Goal: Task Accomplishment & Management: Use online tool/utility

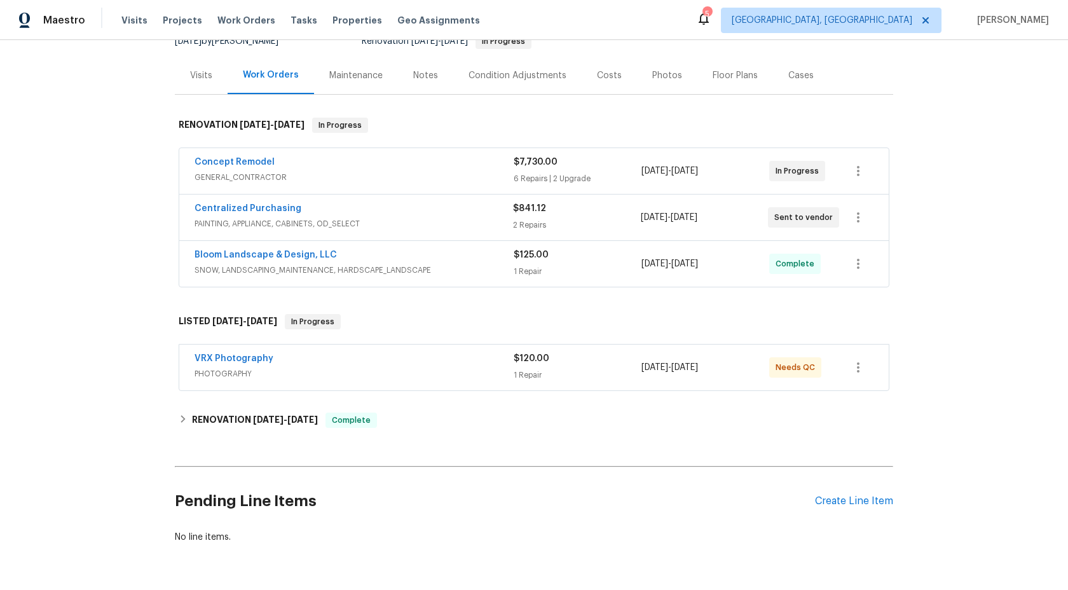
scroll to position [176, 0]
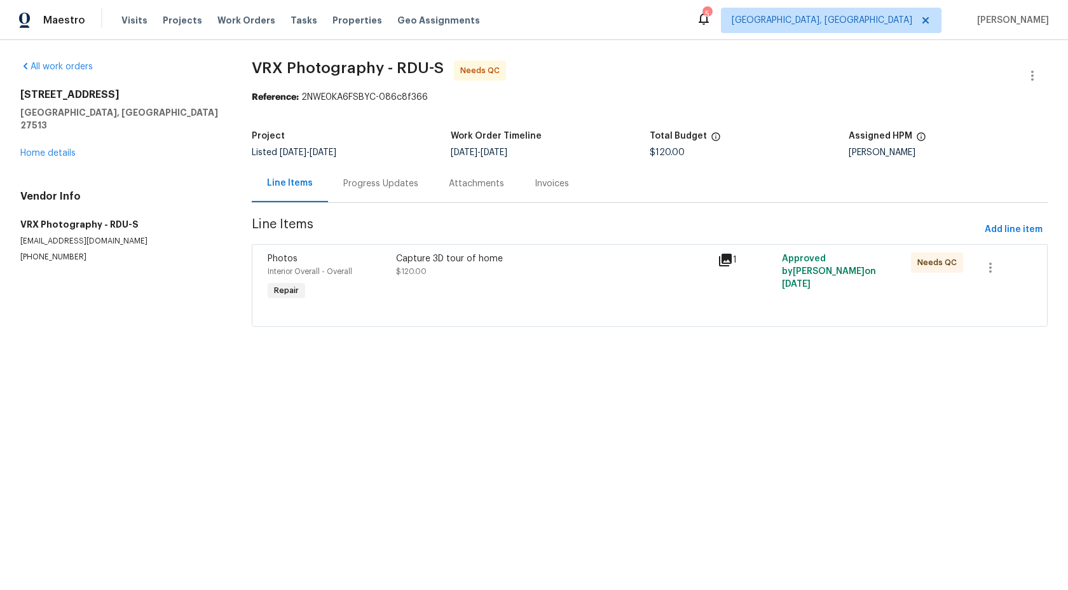
click at [378, 184] on div "Progress Updates" at bounding box center [380, 183] width 75 height 13
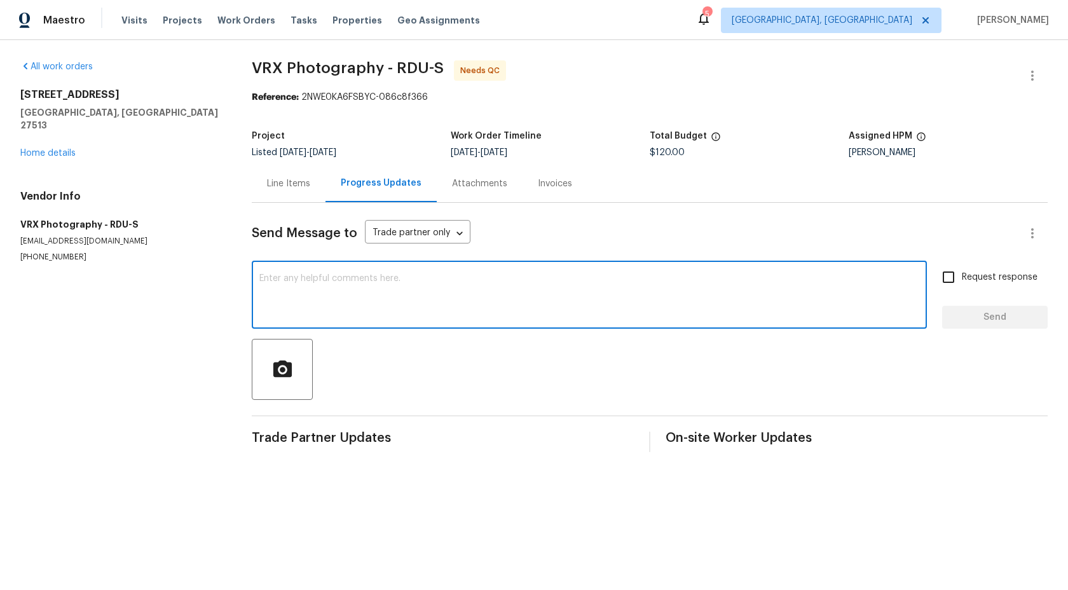
click at [339, 287] on textarea at bounding box center [589, 296] width 660 height 45
click at [312, 299] on textarea at bounding box center [589, 296] width 660 height 45
paste textarea "Hi Team, the work order was created on [DATE] but it's still pending. So kindly…"
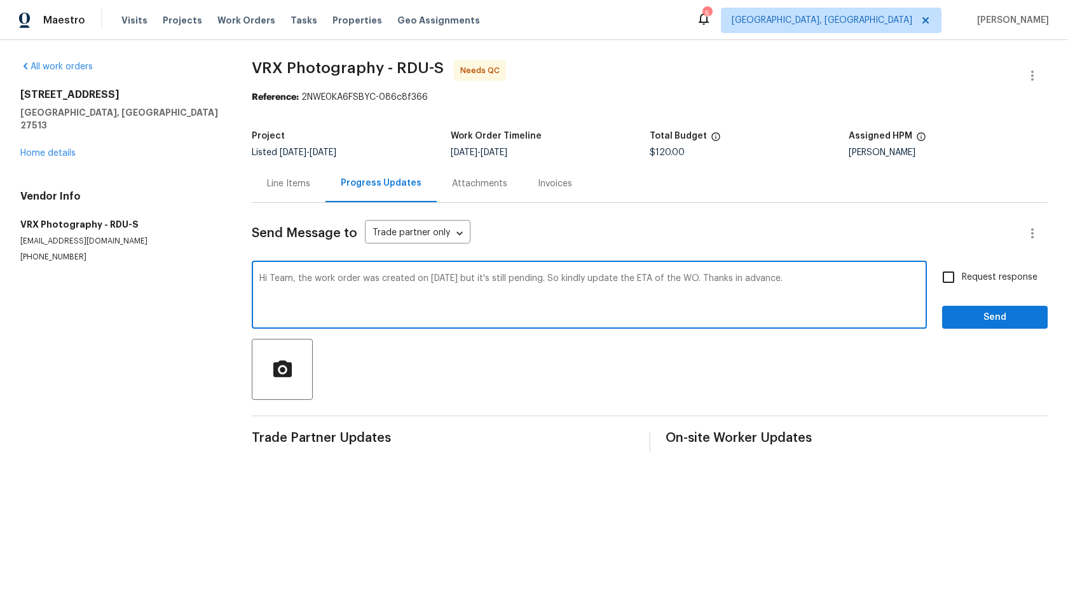
click at [430, 277] on textarea "Hi Team, the work order was created on [DATE] but it's still pending. So kindly…" at bounding box center [589, 296] width 660 height 45
click at [426, 278] on textarea "Hi Team, the work order was created on [DATE] but it's still pending. So kindly…" at bounding box center [589, 296] width 660 height 45
click at [438, 275] on textarea "Hi Team, the work order was created on [DATE] but it's still pending. So kindly…" at bounding box center [589, 296] width 660 height 45
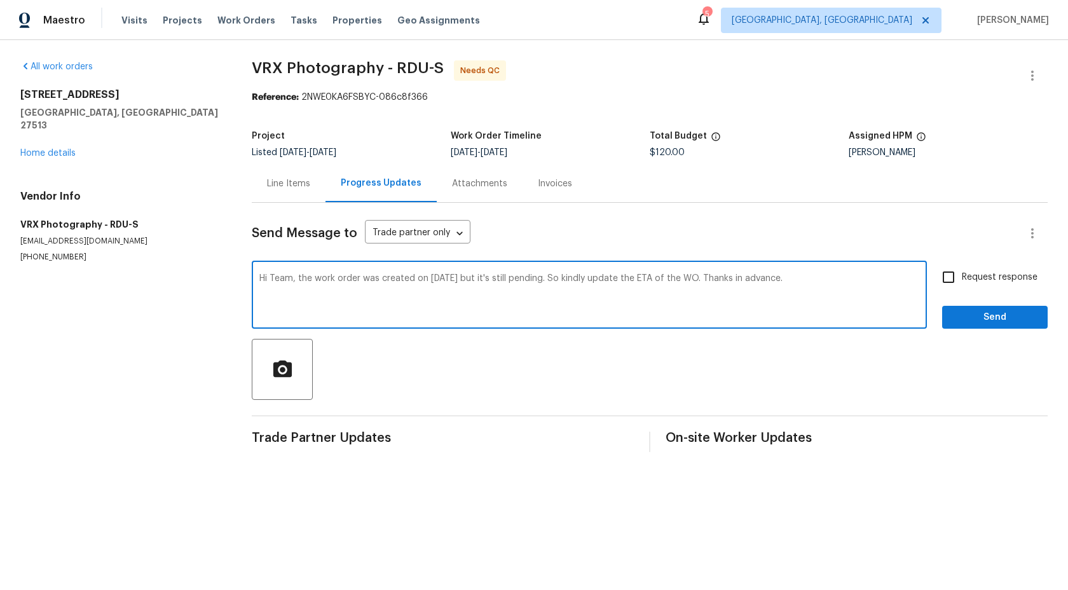
click at [301, 280] on textarea "Hi Team, the work order was created on [DATE] but it's still pending. So kindly…" at bounding box center [589, 296] width 660 height 45
click at [298, 280] on textarea "Hi Team, the work order was created on [DATE] but it's still pending. So kindly…" at bounding box center [589, 296] width 660 height 45
click at [362, 278] on textarea "Hi Team, the work order was created on [DATE] but it's still pending. So kindly…" at bounding box center [589, 296] width 660 height 45
click at [796, 277] on textarea "Hi Team, the work order was created on [DATE] but it's still pending. So kindly…" at bounding box center [589, 296] width 660 height 45
click at [376, 278] on textarea "Hi Team, the work order" at bounding box center [589, 296] width 660 height 45
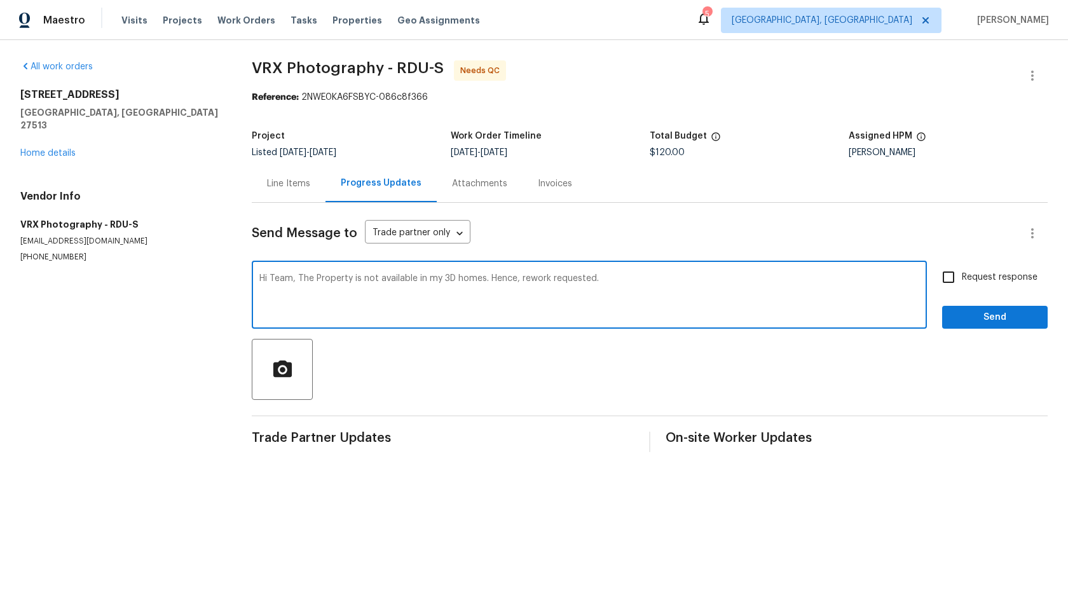
paste textarea "was created on [DATE] but it's still pending. So kindly update the ETA of the W…"
click at [599, 280] on textarea "Hi Team, The Property is not available in my 3D homes. Hence, rework requested.…" at bounding box center [589, 296] width 660 height 45
click at [604, 277] on textarea "Hi Team, The Property is not available in my 3D homes. Hence, rework requested." at bounding box center [589, 296] width 660 height 45
drag, startPoint x: 315, startPoint y: 277, endPoint x: 598, endPoint y: 273, distance: 282.9
click at [598, 274] on textarea "Hi Team, The Property is not available in my 3D homes. Hence, rework requested." at bounding box center [589, 296] width 660 height 45
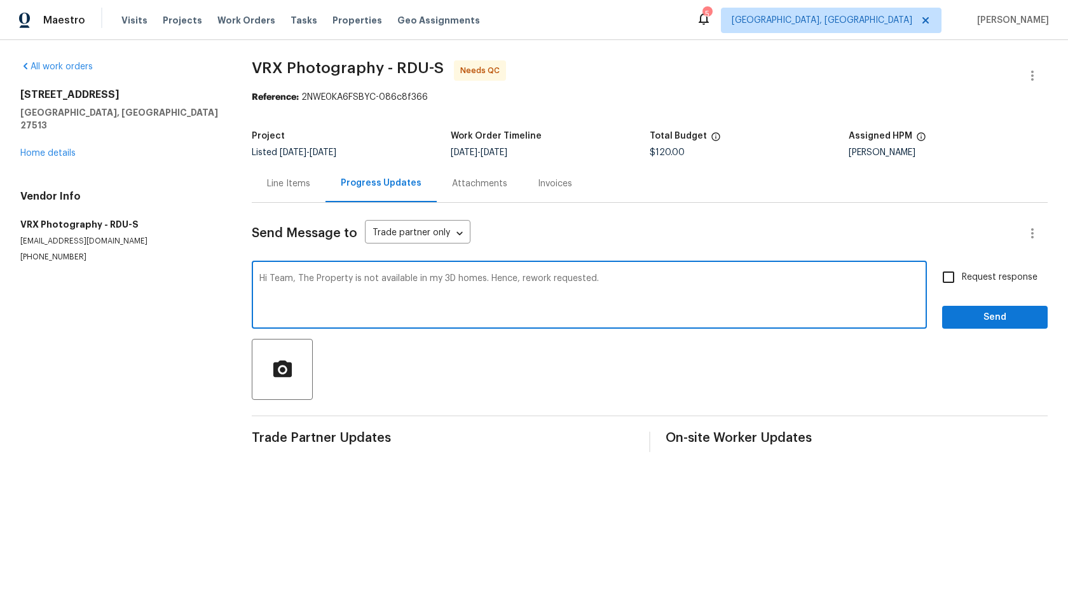
drag, startPoint x: 616, startPoint y: 280, endPoint x: 298, endPoint y: 280, distance: 317.9
click at [298, 280] on textarea "Hi Team, The Property is not available in my 3D homes. Hence, rework requested." at bounding box center [589, 296] width 660 height 45
type textarea "Hi Team, The Property is not available in my 3D homes. Hence, rework requested."
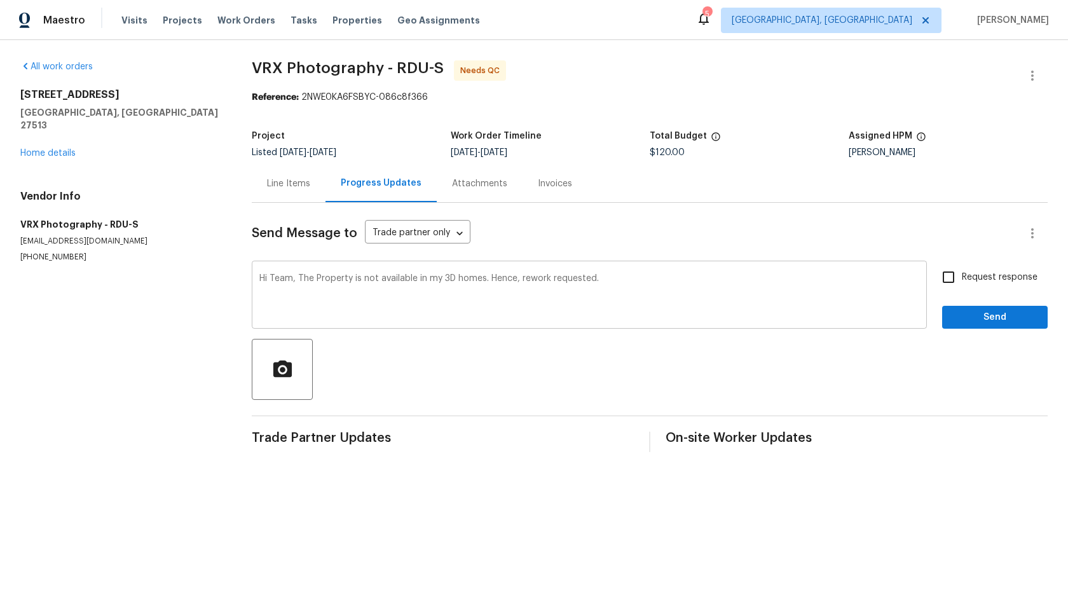
click at [609, 271] on div "Hi Team, The Property is not available in my 3D homes. Hence, rework requested.…" at bounding box center [589, 296] width 675 height 65
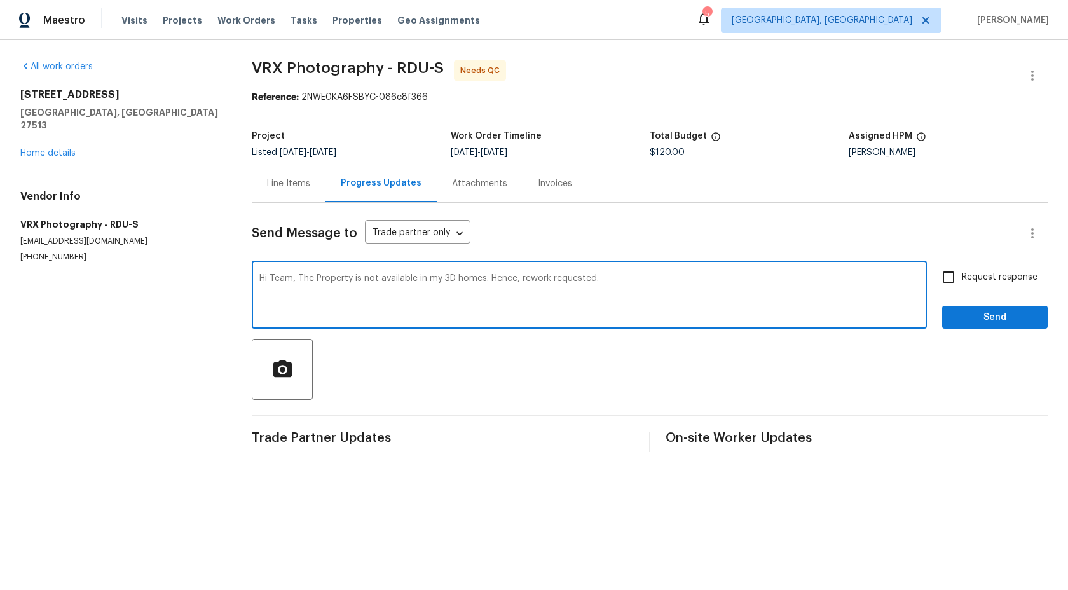
click at [610, 281] on textarea "Hi Team, The Property is not available in my 3D homes. Hence, rework requested." at bounding box center [589, 296] width 660 height 45
click at [952, 276] on input "Request response" at bounding box center [948, 277] width 27 height 27
checkbox input "true"
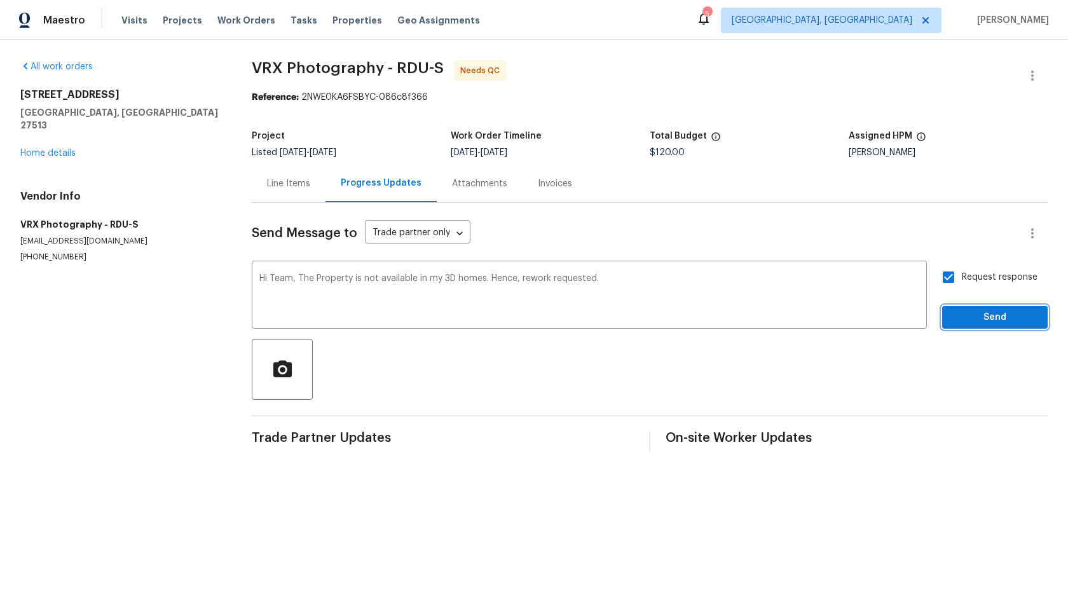
click at [987, 320] on span "Send" at bounding box center [994, 318] width 85 height 16
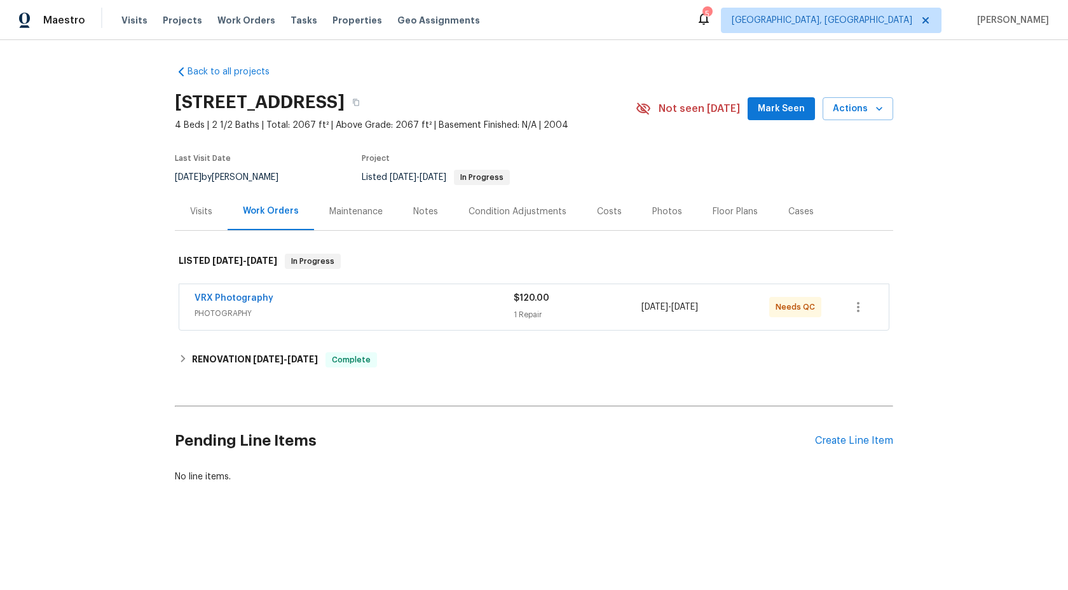
click at [354, 301] on div "VRX Photography" at bounding box center [354, 299] width 319 height 15
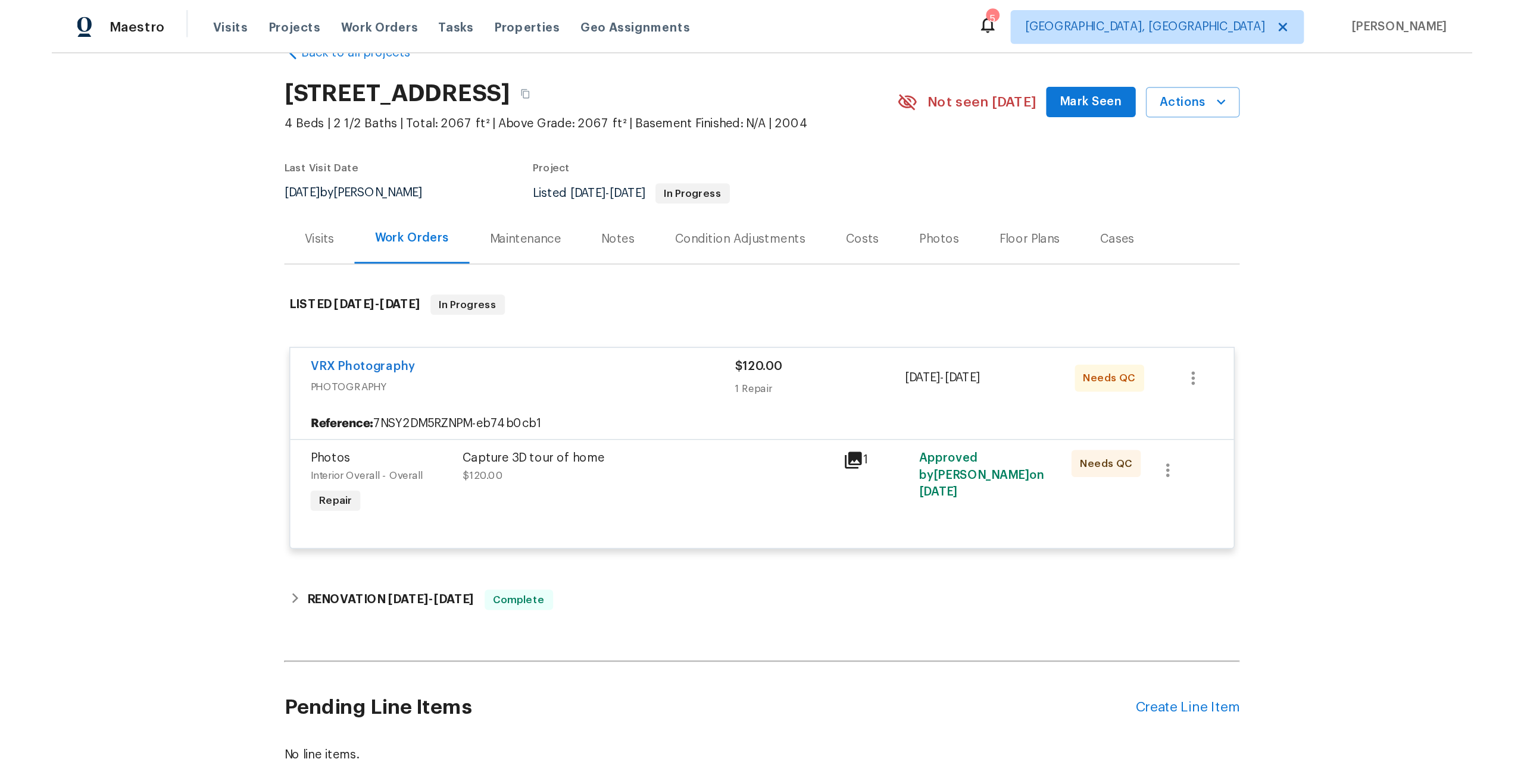
scroll to position [30, 0]
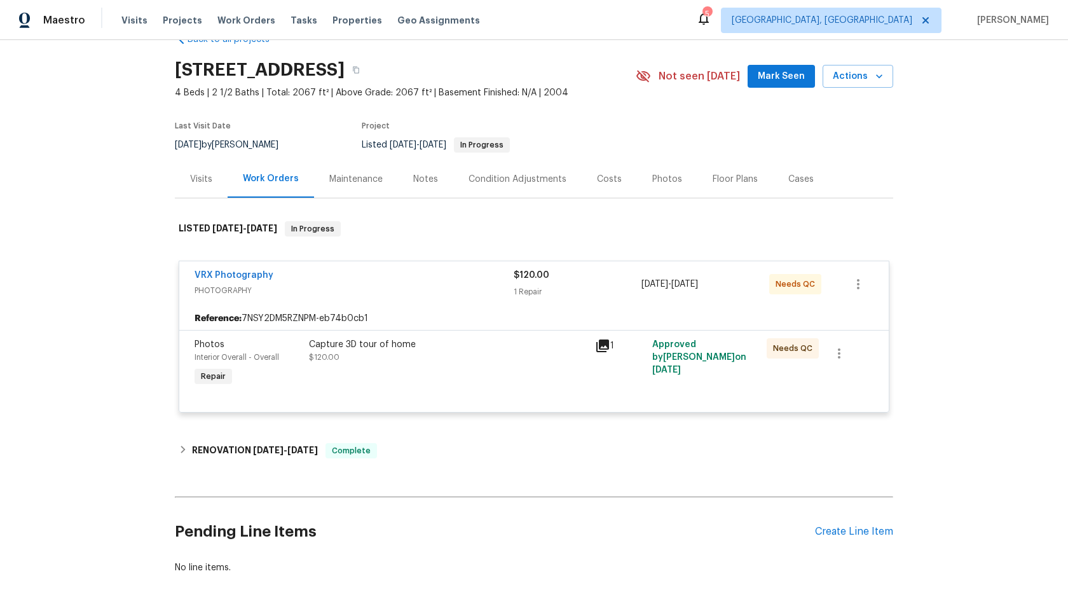
click at [468, 344] on div "Capture 3D tour of home" at bounding box center [448, 344] width 278 height 13
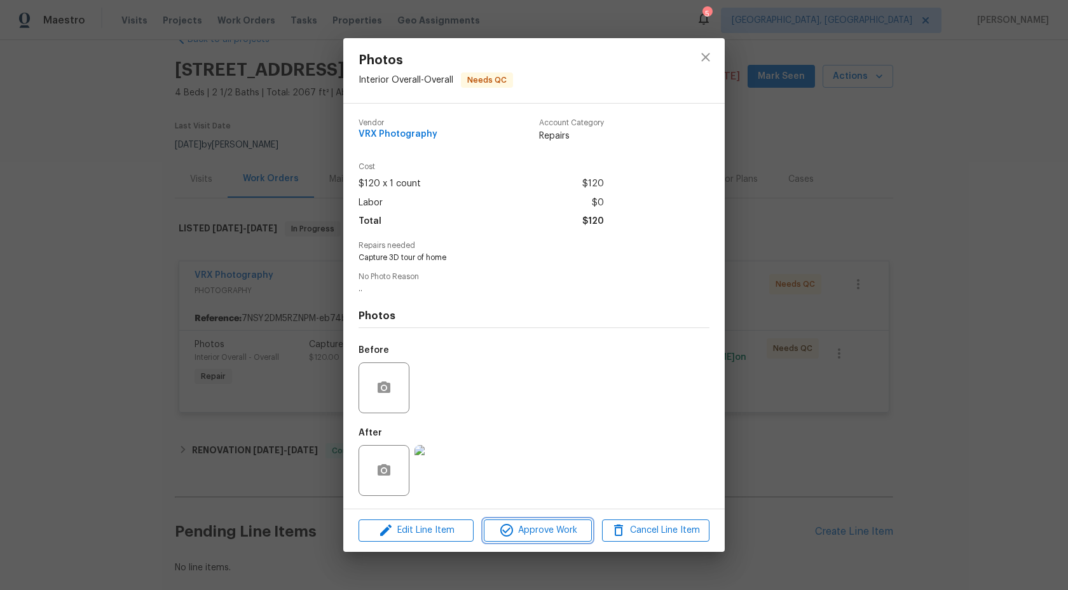
click at [548, 531] on span "Approve Work" at bounding box center [538, 531] width 100 height 16
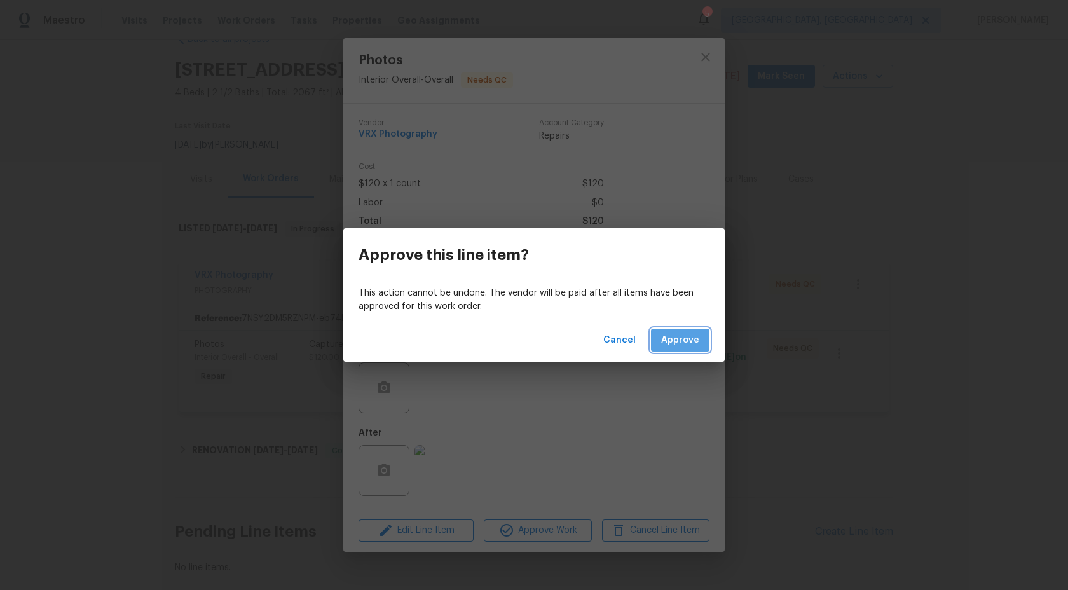
click at [674, 339] on span "Approve" at bounding box center [680, 341] width 38 height 16
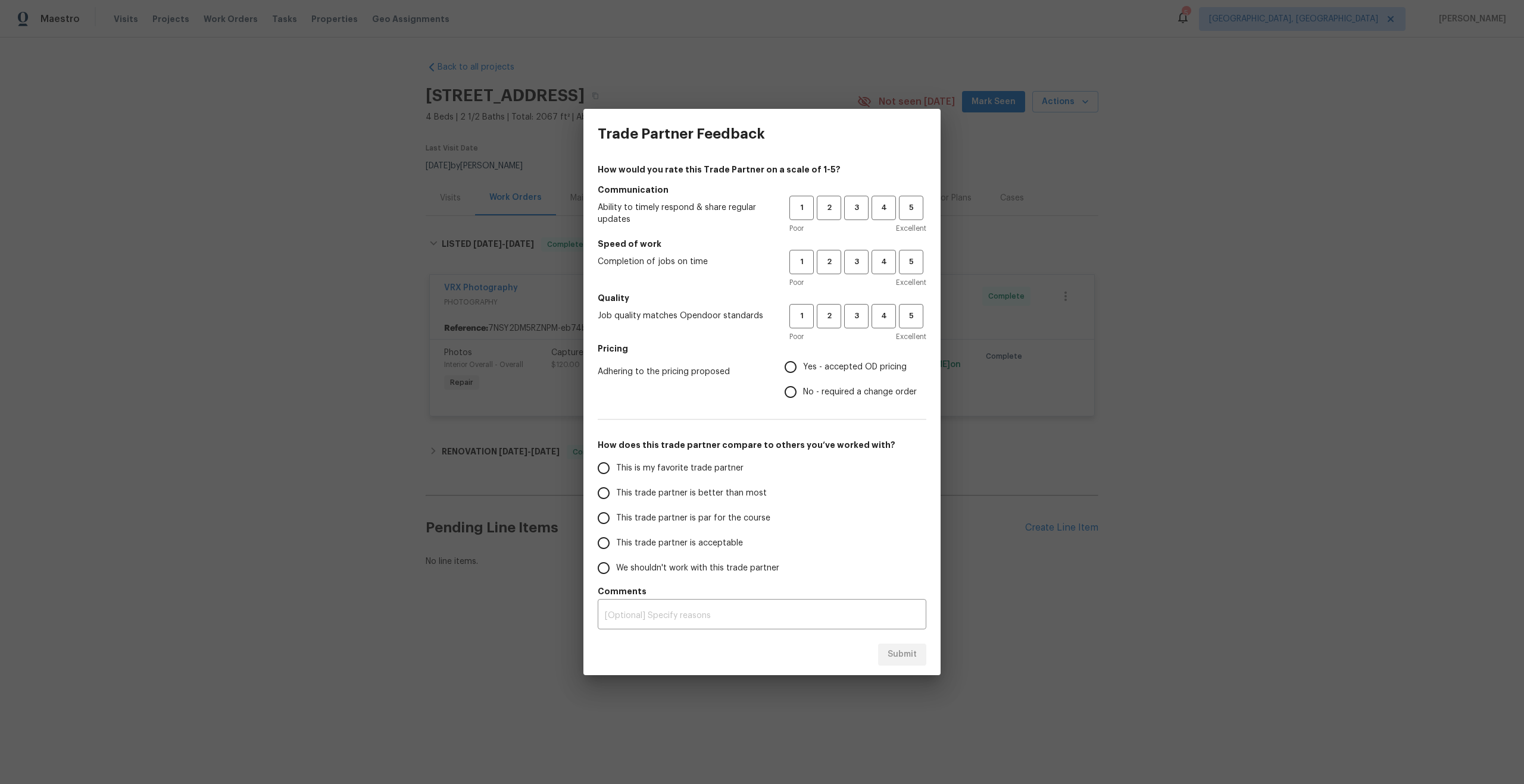
scroll to position [0, 0]
